Goal: Find specific page/section: Find specific page/section

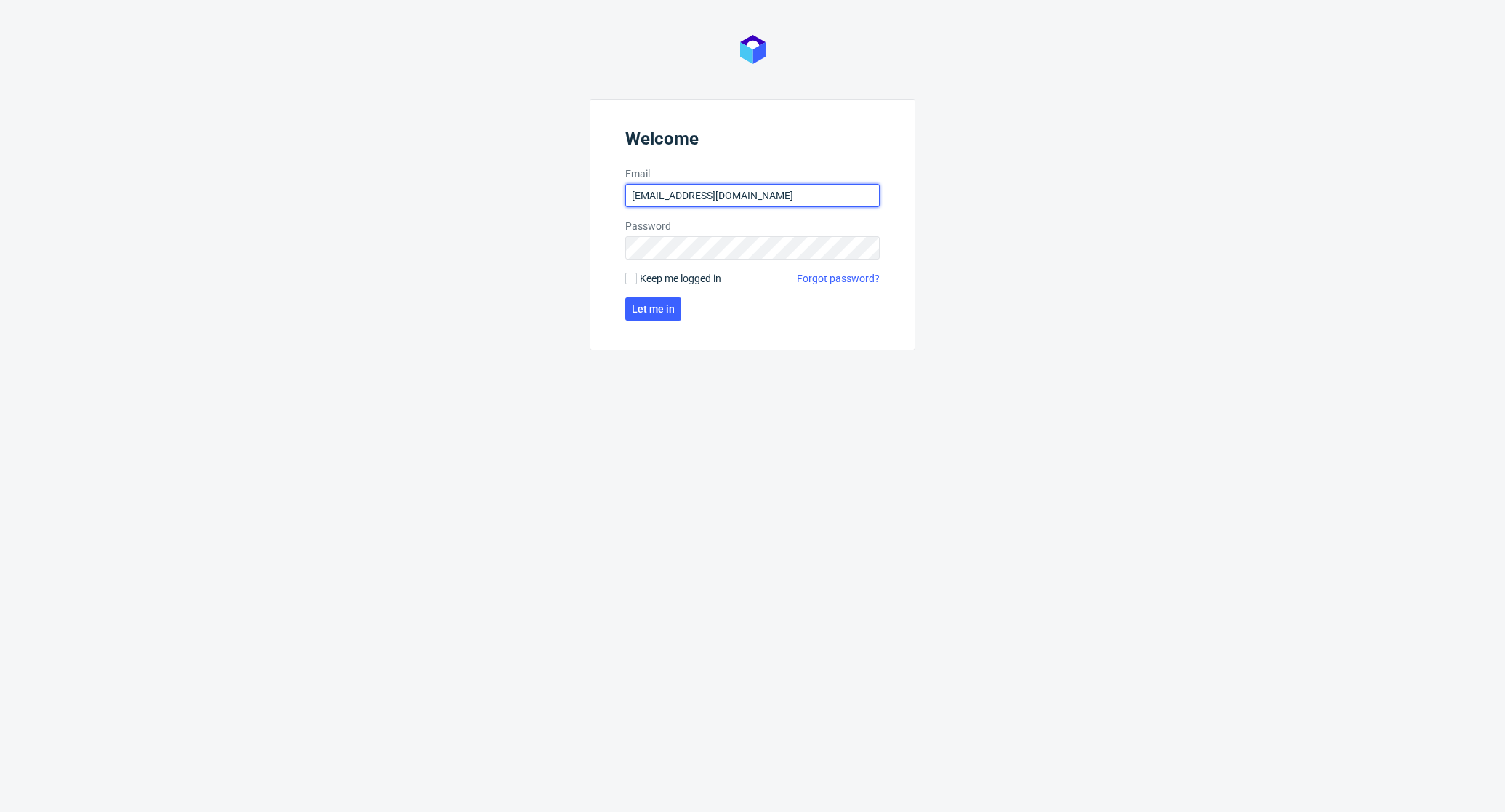
type input "[EMAIL_ADDRESS][DOMAIN_NAME]"
click at [707, 288] on form "Welcome Email [EMAIL_ADDRESS][DOMAIN_NAME] Password Keep me logged in Forgot pa…" at bounding box center [752, 224] width 326 height 252
click at [694, 281] on span "Keep me logged in" at bounding box center [681, 278] width 81 height 14
click at [637, 281] on input "Keep me logged in" at bounding box center [631, 278] width 11 height 11
checkbox input "true"
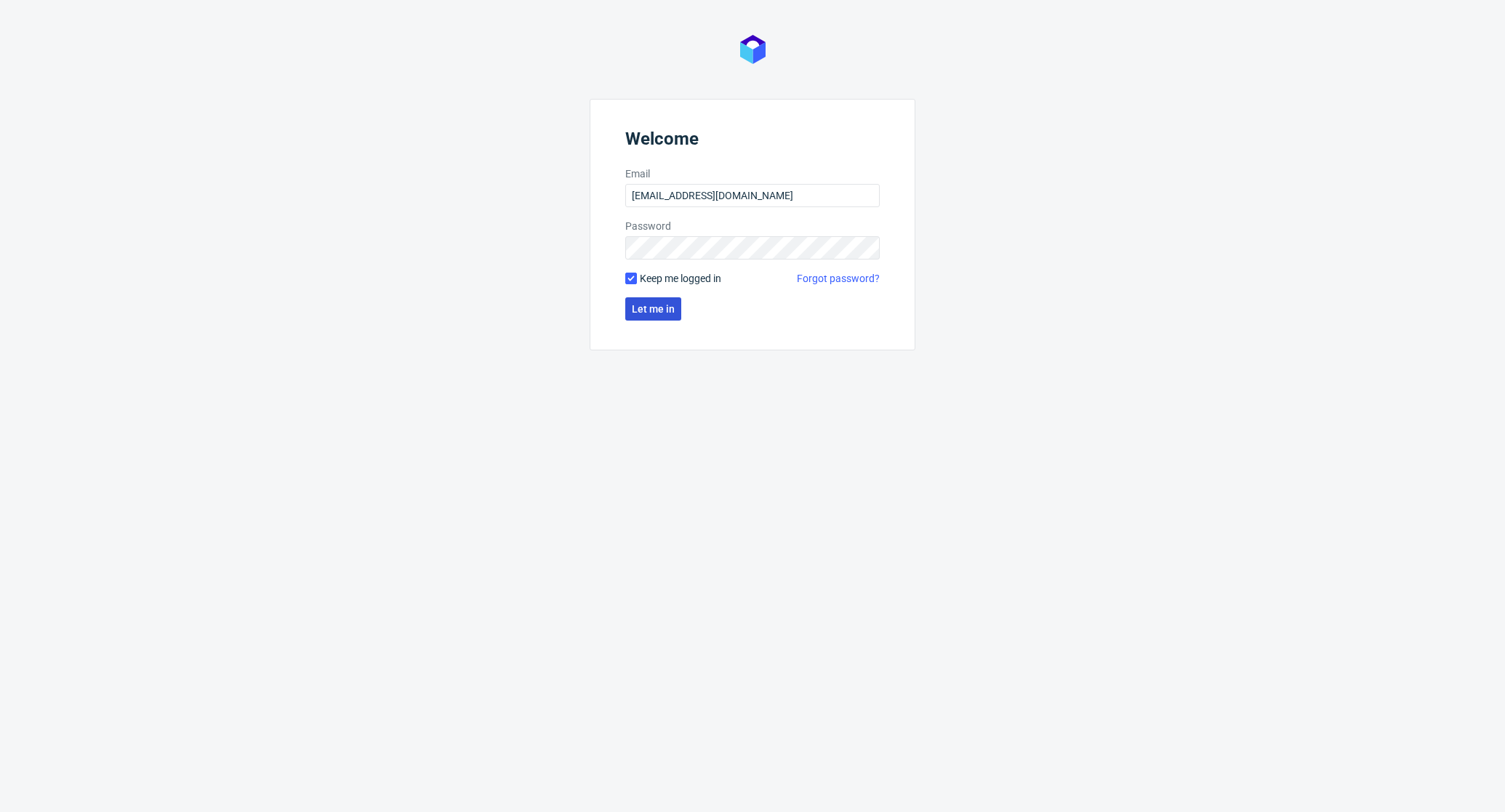
click at [678, 300] on button "Let me in" at bounding box center [653, 309] width 56 height 23
click at [669, 305] on span "Let me in" at bounding box center [653, 309] width 43 height 11
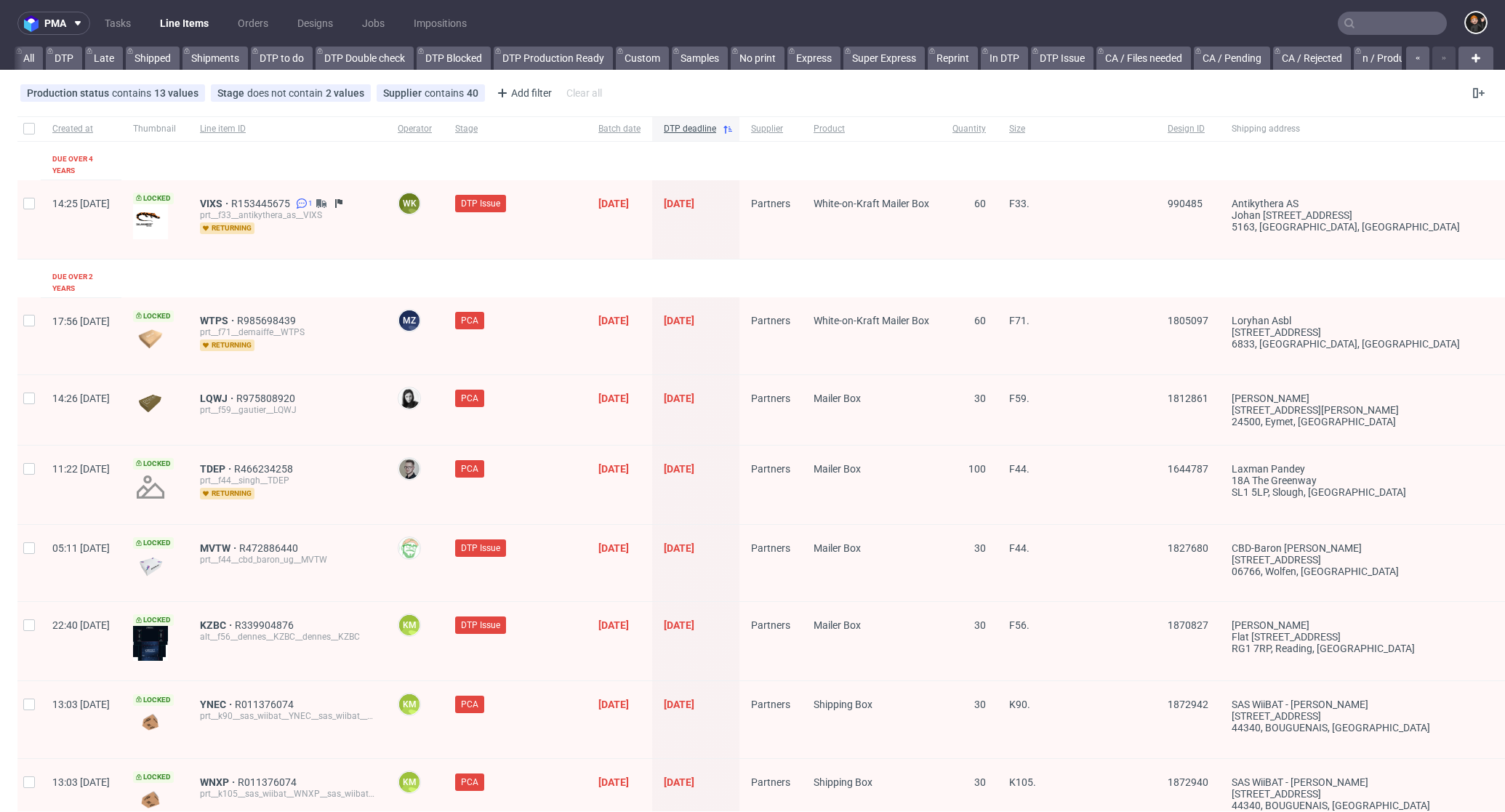
scroll to position [0, 1283]
click at [1413, 16] on input "text" at bounding box center [1392, 23] width 109 height 23
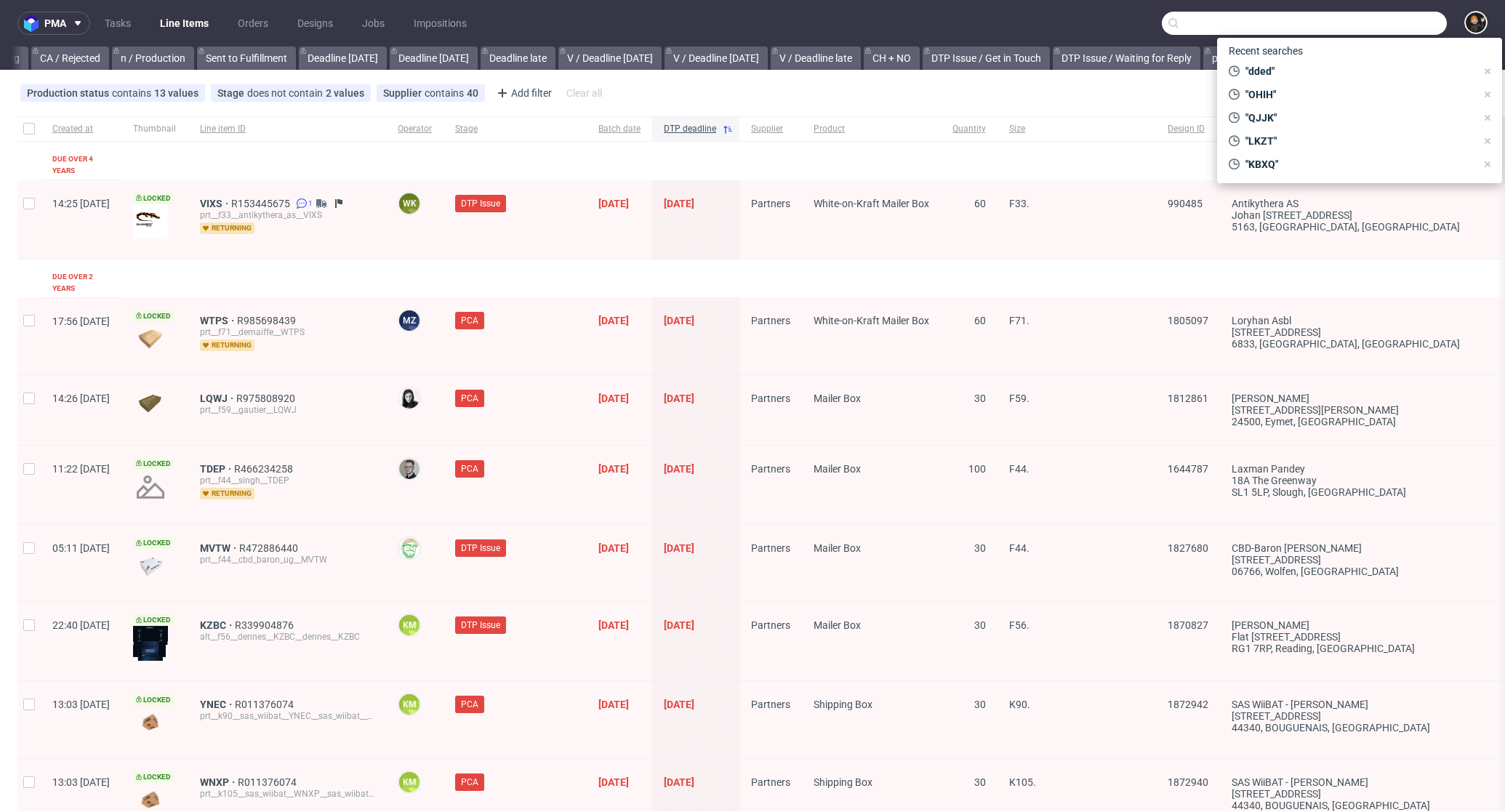
paste input "VQBW"
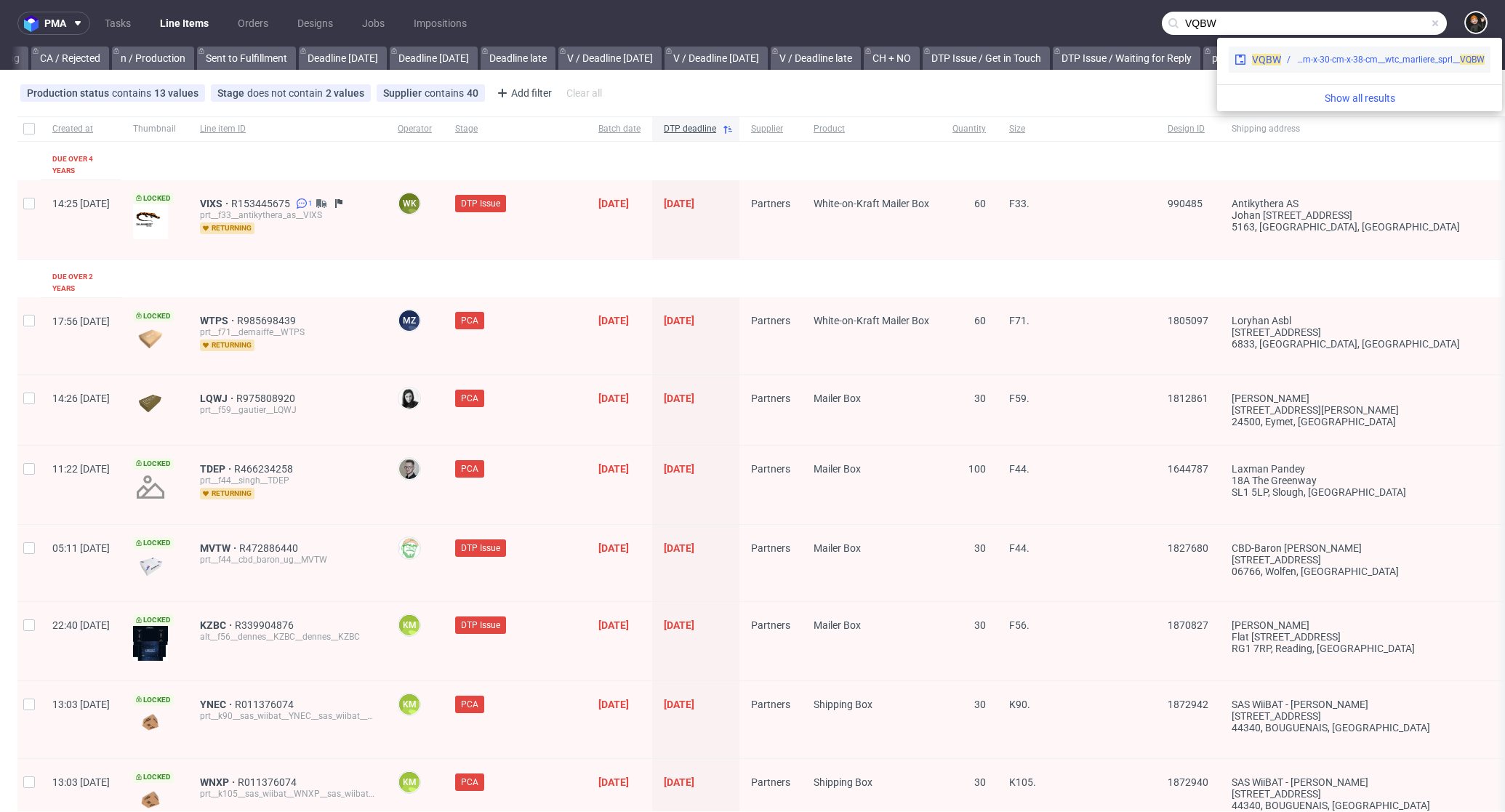
type input "VQBW"
click at [1277, 57] on span "VQBW" at bounding box center [1266, 59] width 29 height 11
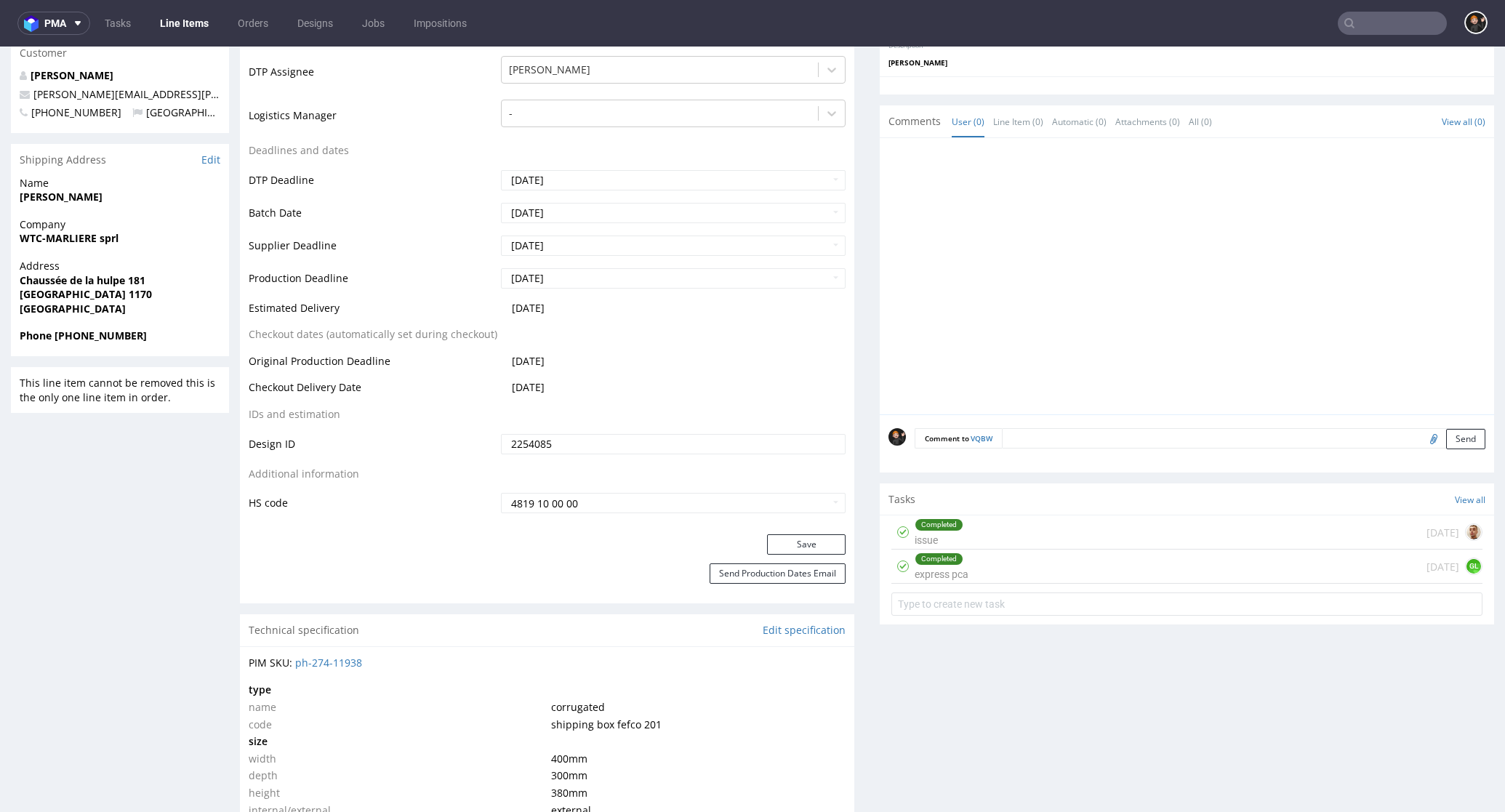
scroll to position [808, 0]
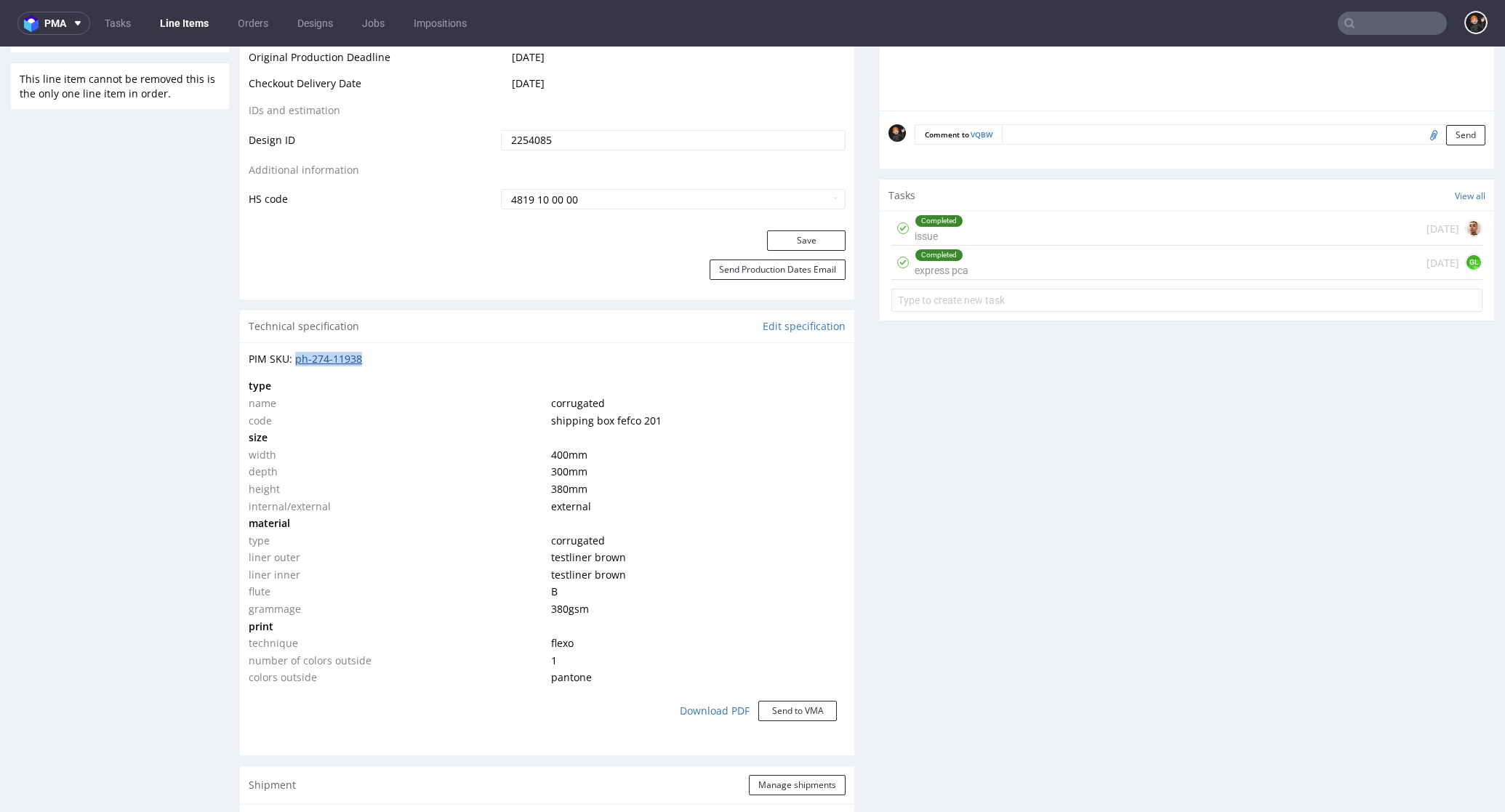
drag, startPoint x: 393, startPoint y: 383, endPoint x: 296, endPoint y: 388, distance: 97.1
click at [296, 366] on div "PIM SKU: ph-274-11938" at bounding box center [547, 359] width 597 height 14
copy div "ph-274-11938"
click at [566, 395] on td at bounding box center [696, 386] width 298 height 17
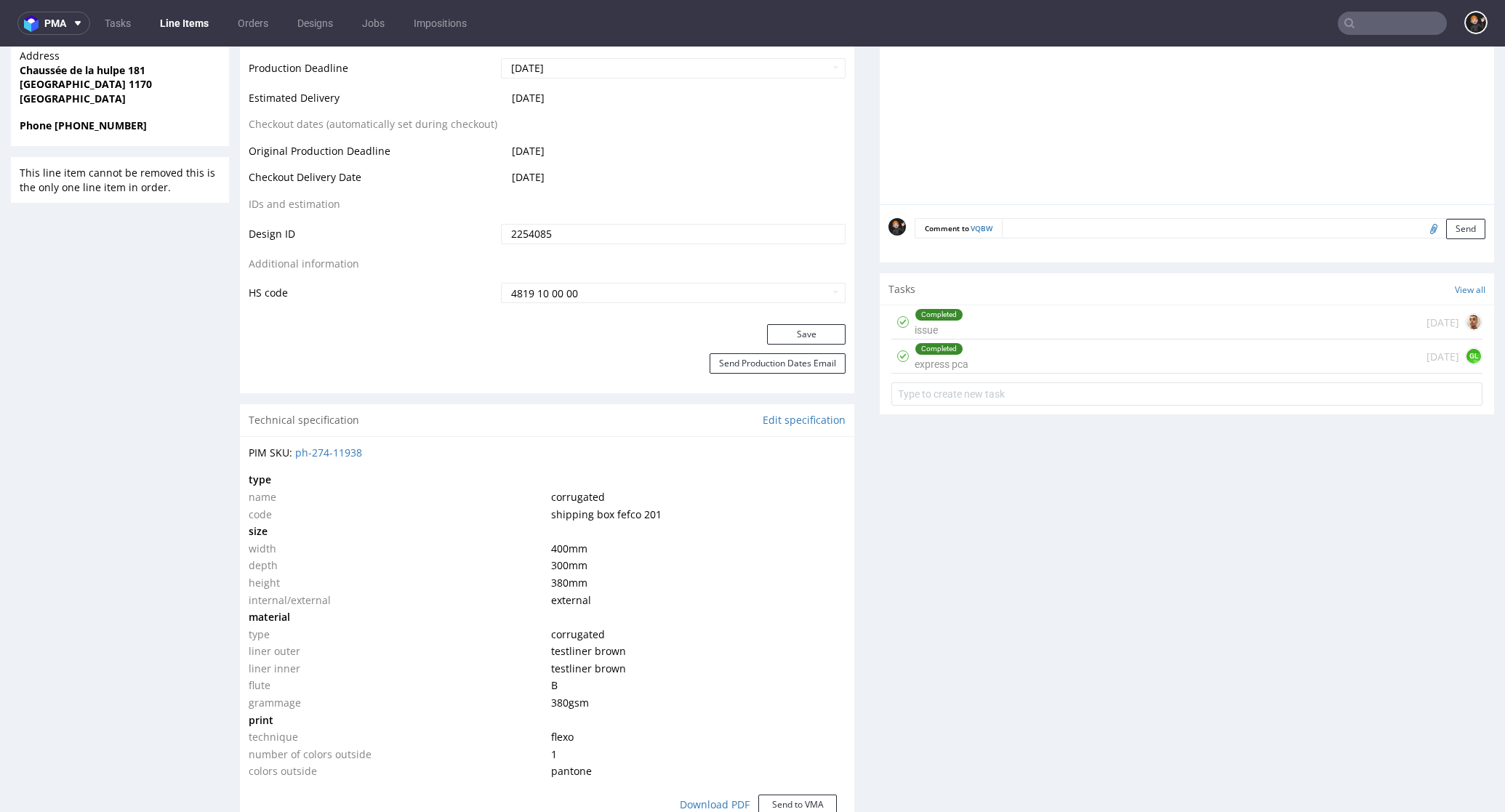
scroll to position [0, 0]
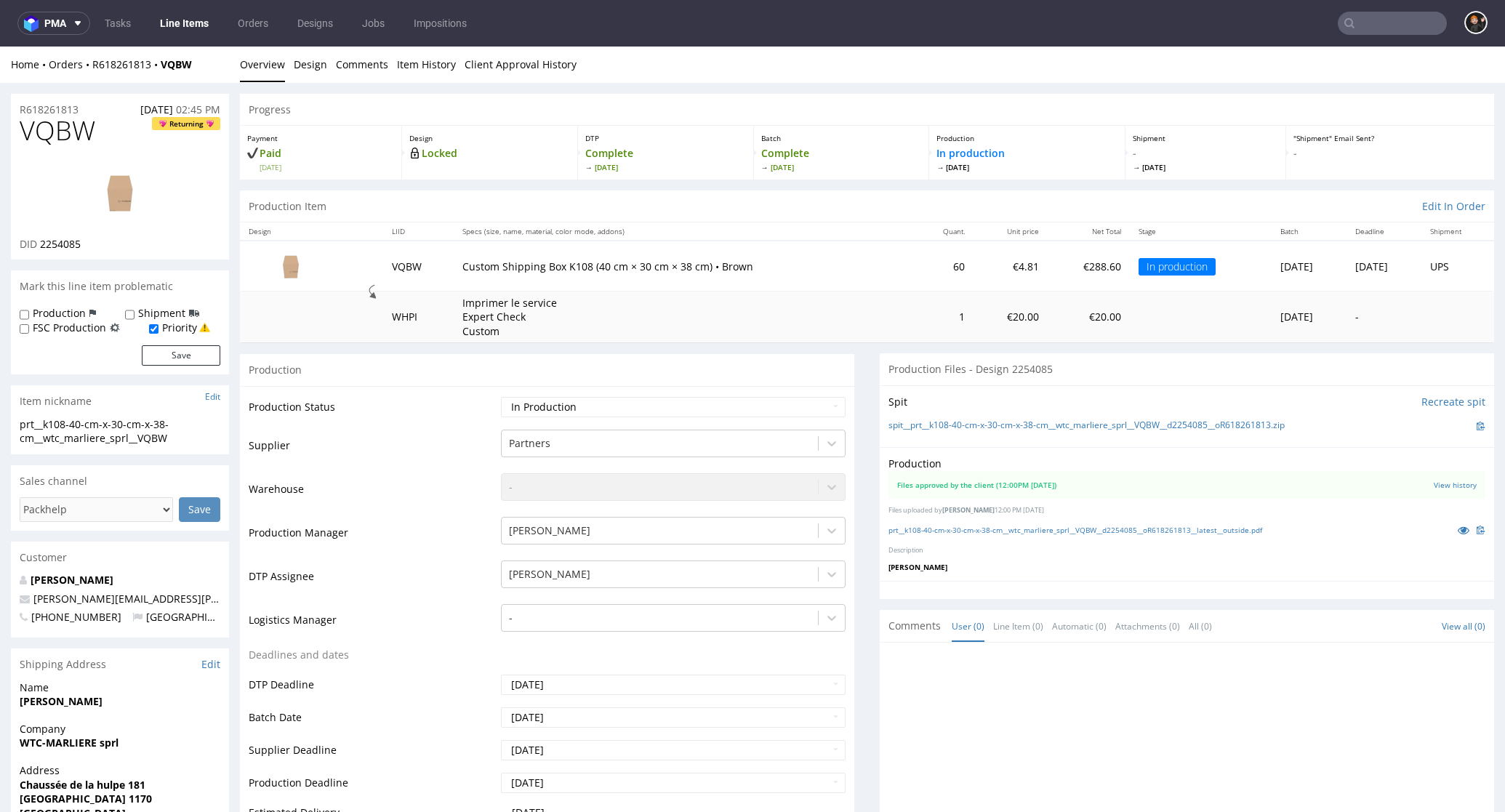
click at [202, 20] on link "Line Items" at bounding box center [185, 23] width 66 height 23
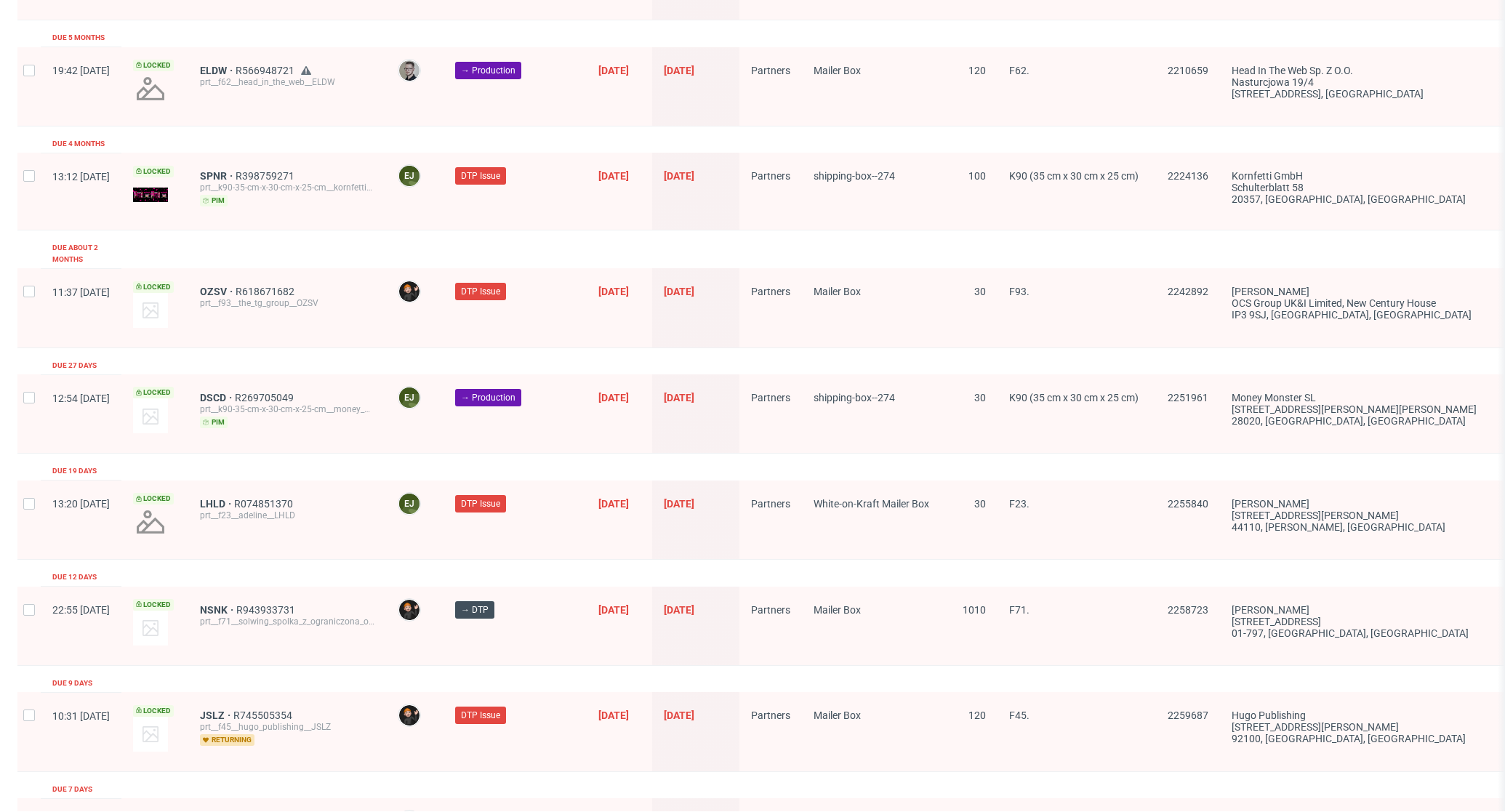
scroll to position [2192, 0]
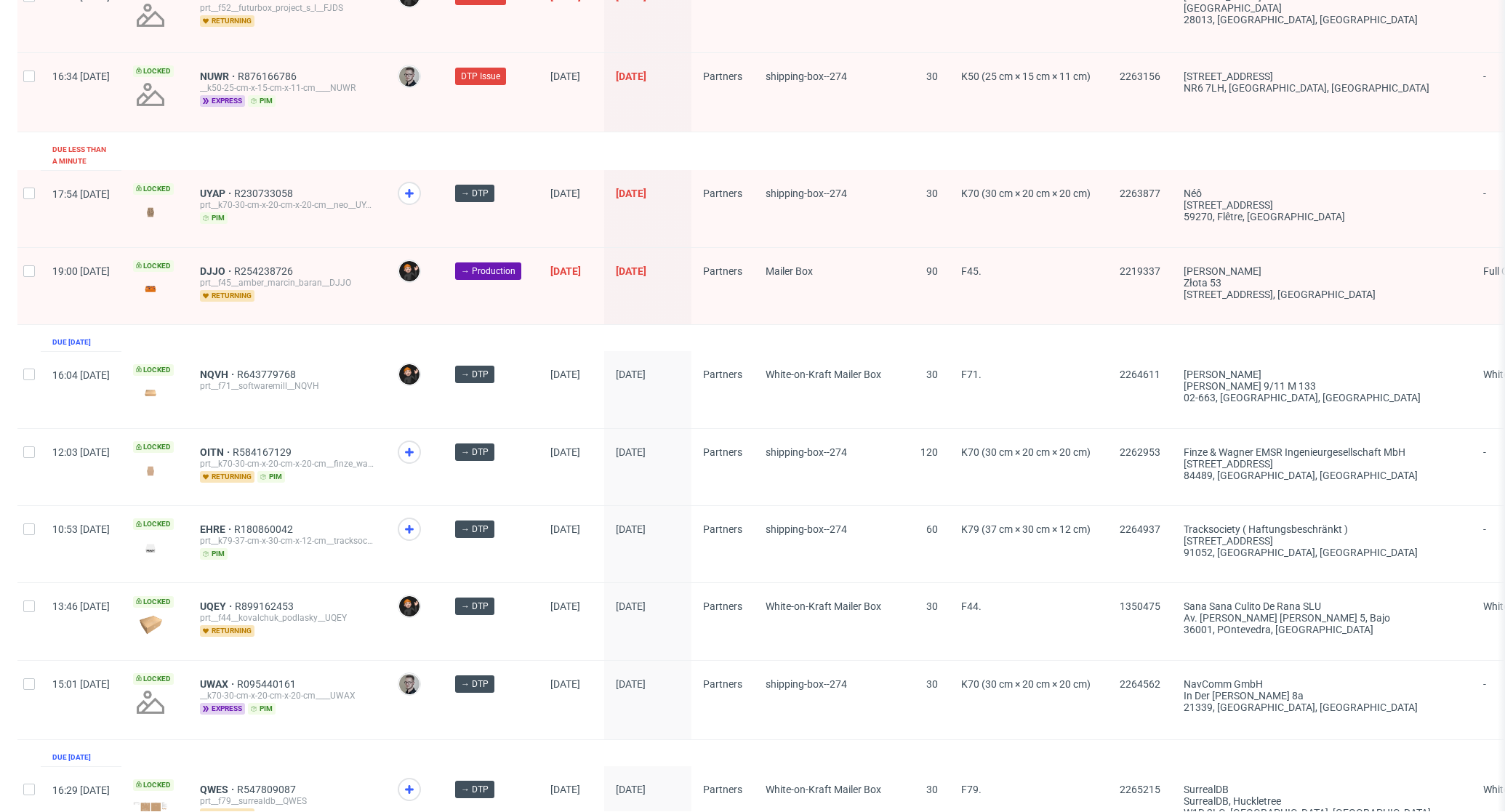
scroll to position [948, 0]
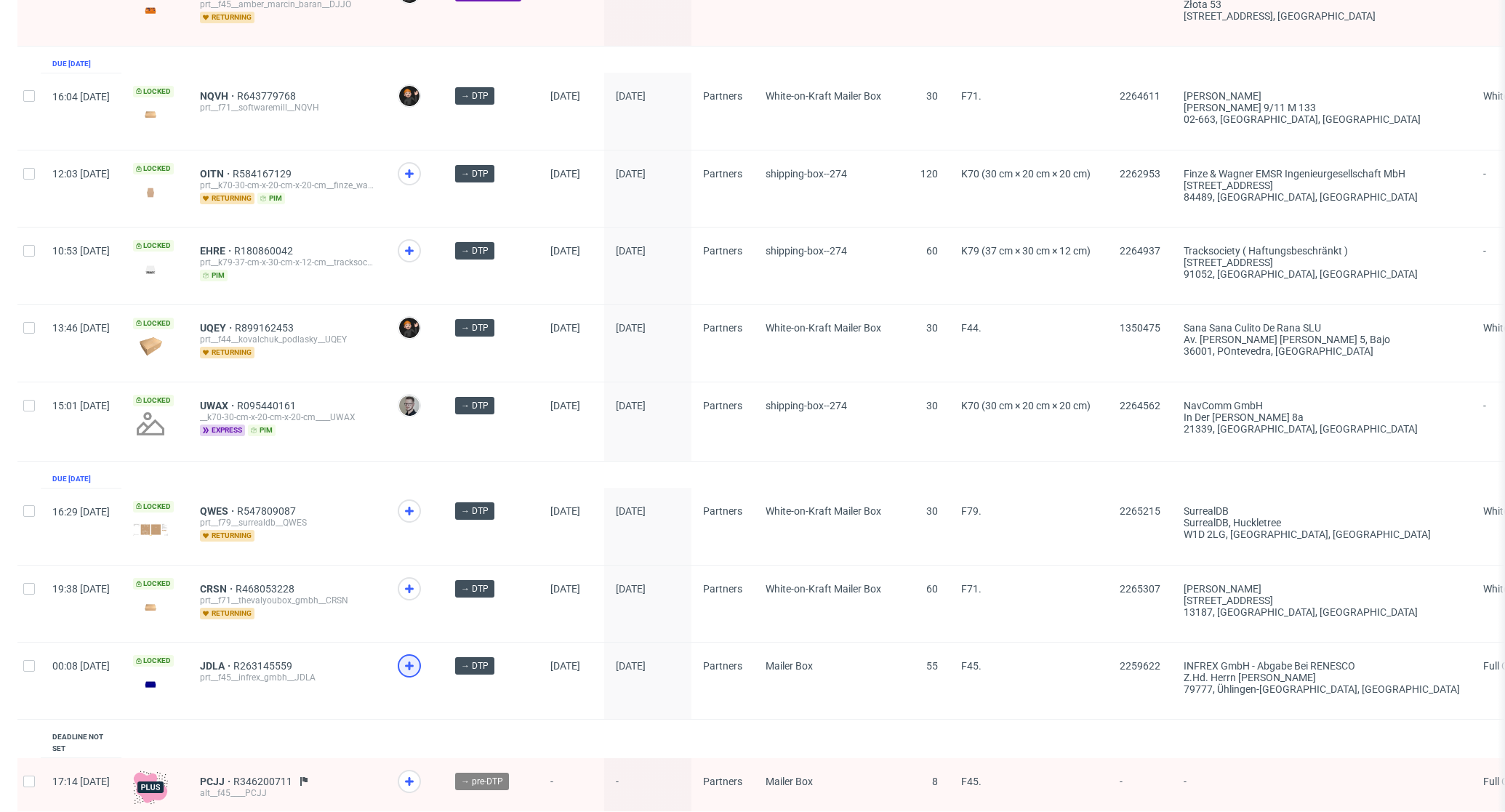
click at [418, 657] on icon at bounding box center [409, 665] width 17 height 17
click at [418, 502] on icon at bounding box center [409, 511] width 17 height 17
click at [421, 587] on div at bounding box center [409, 588] width 23 height 23
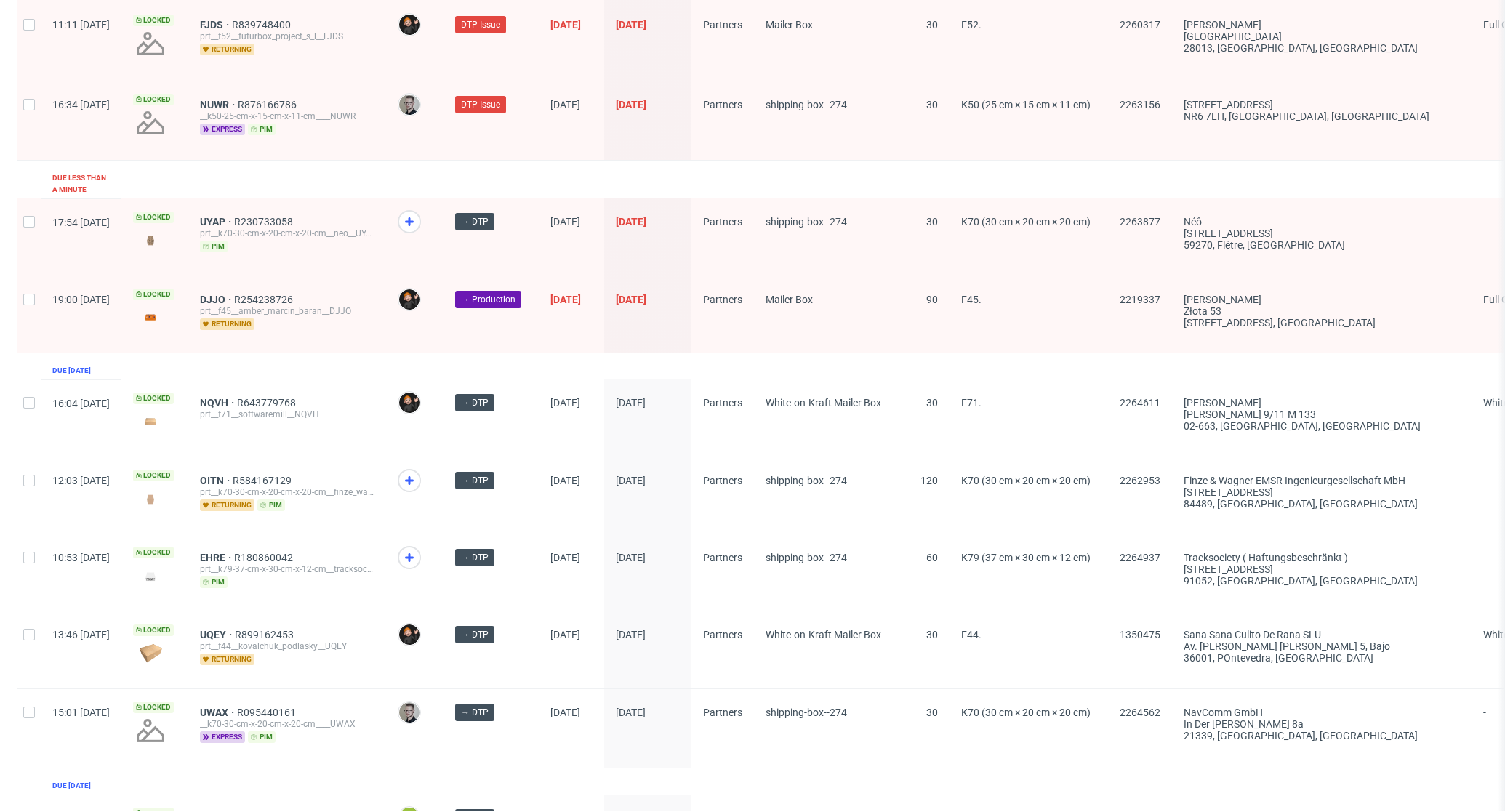
scroll to position [143, 0]
